Goal: Navigation & Orientation: Find specific page/section

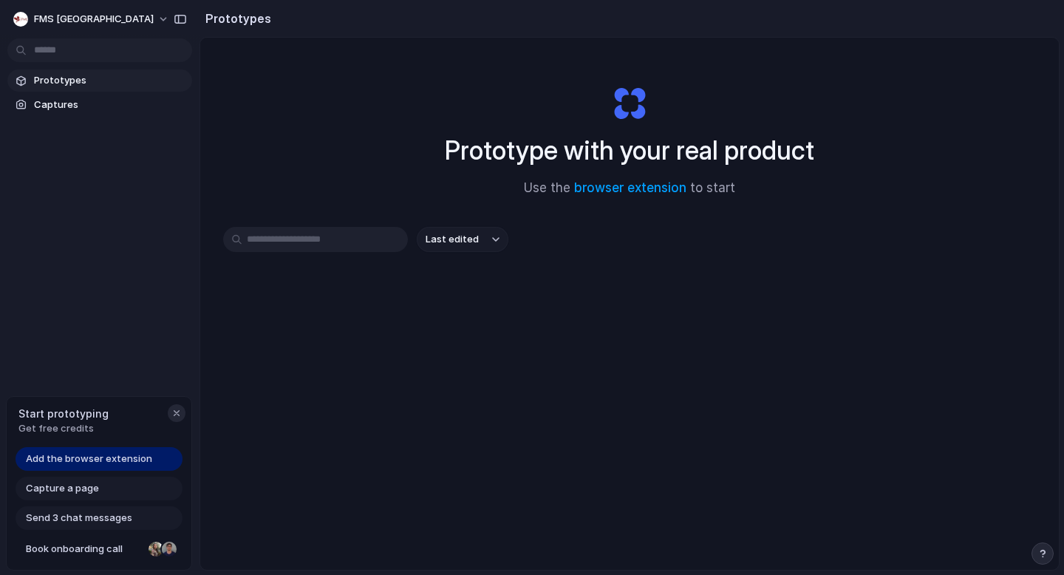
click at [178, 409] on div "button" at bounding box center [177, 413] width 12 height 12
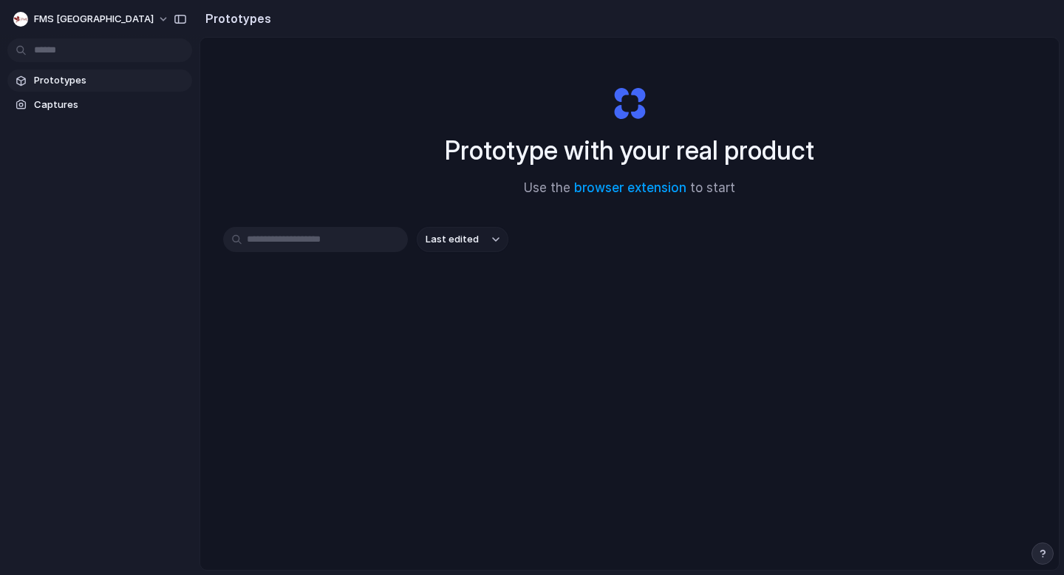
click at [317, 233] on input "text" at bounding box center [315, 239] width 185 height 25
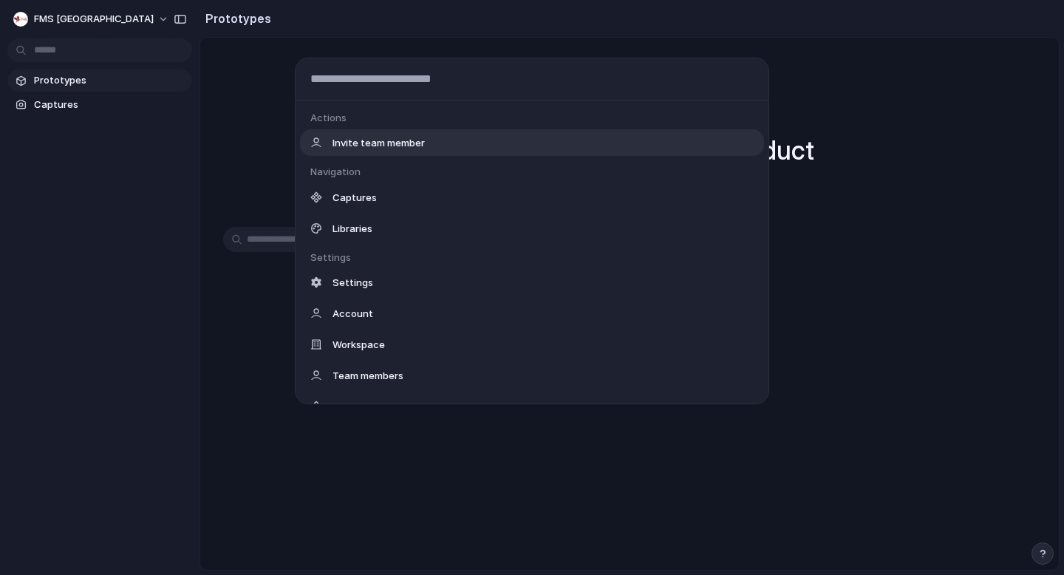
click at [99, 54] on body "FMS Delhi Prototypes Captures Prototypes Prototype with your real product Use t…" at bounding box center [532, 287] width 1064 height 575
click at [99, 53] on div "Actions Invite team member Navigation Captures Libraries Settings Settings Acco…" at bounding box center [532, 287] width 1064 height 575
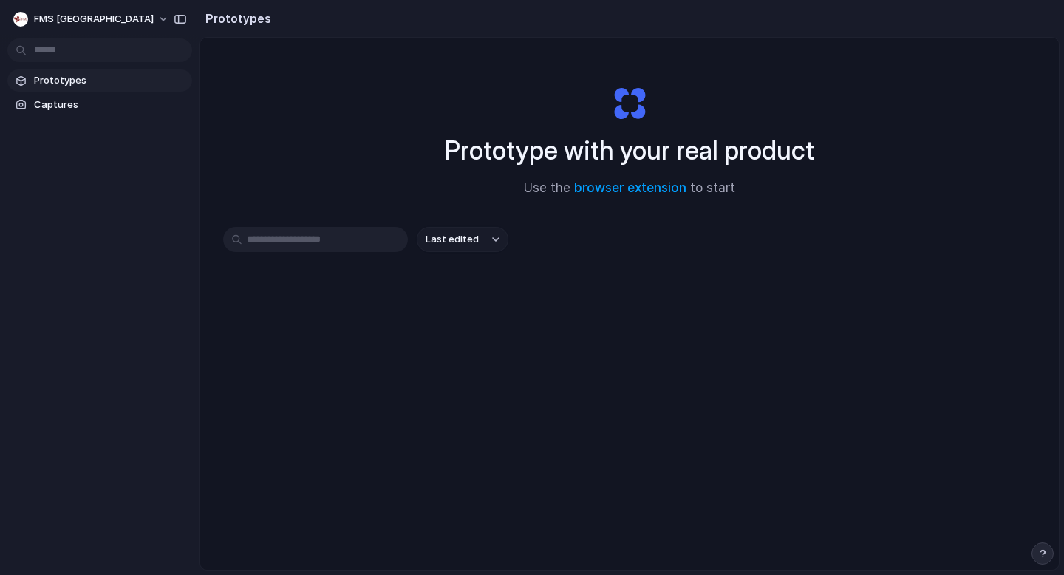
click at [476, 234] on button "Last edited" at bounding box center [463, 239] width 92 height 25
click at [473, 242] on div "Last edited Last created Alphabetical" at bounding box center [532, 287] width 1064 height 575
click at [473, 242] on span "Last edited" at bounding box center [451, 239] width 53 height 15
click at [473, 242] on div "Last edited Last created Alphabetical" at bounding box center [532, 287] width 1064 height 575
click at [473, 242] on span "Last edited" at bounding box center [451, 239] width 53 height 15
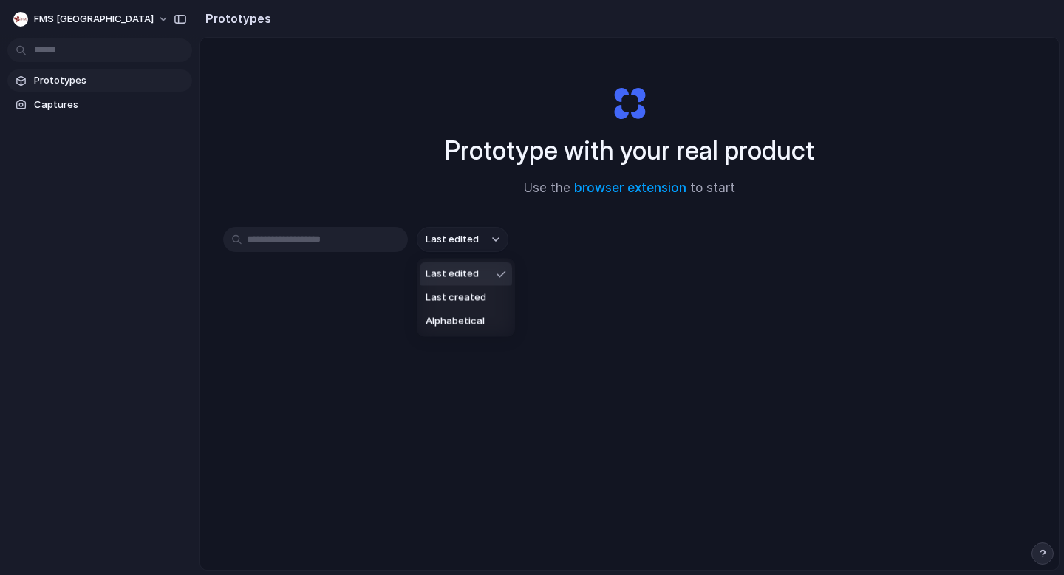
click at [473, 242] on div "Last edited Last created Alphabetical" at bounding box center [532, 287] width 1064 height 575
